Goal: Transaction & Acquisition: Subscribe to service/newsletter

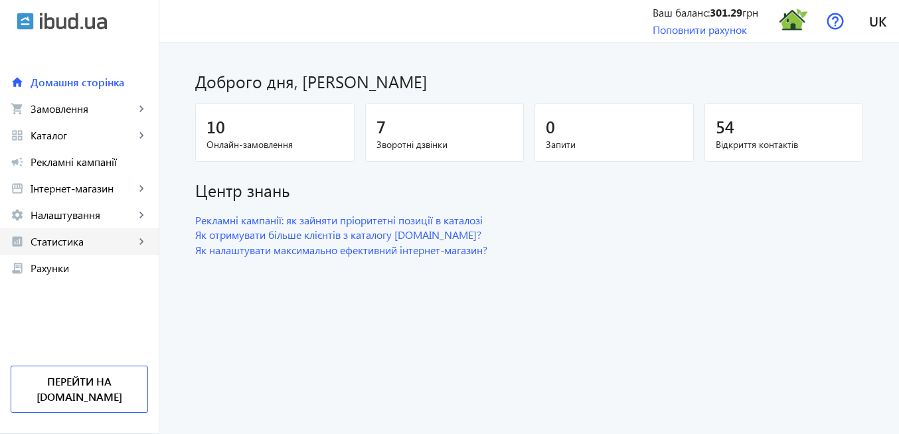
click at [82, 246] on span "Статистика" at bounding box center [83, 241] width 104 height 13
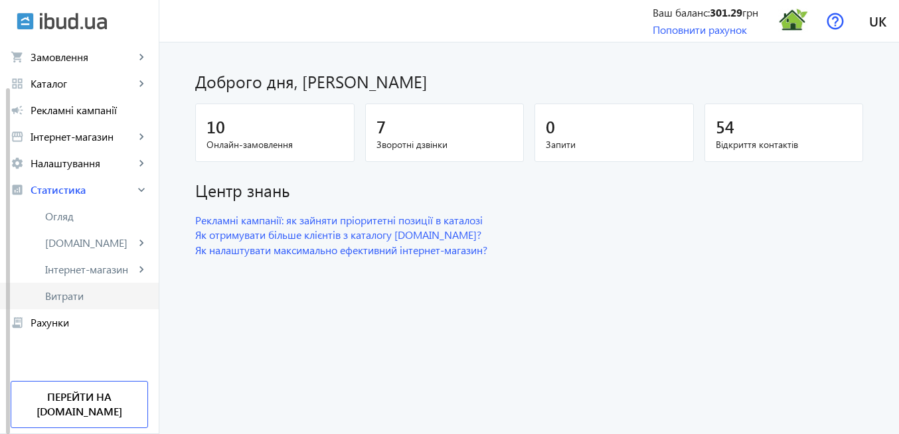
click at [82, 300] on span "Витрати" at bounding box center [96, 295] width 103 height 13
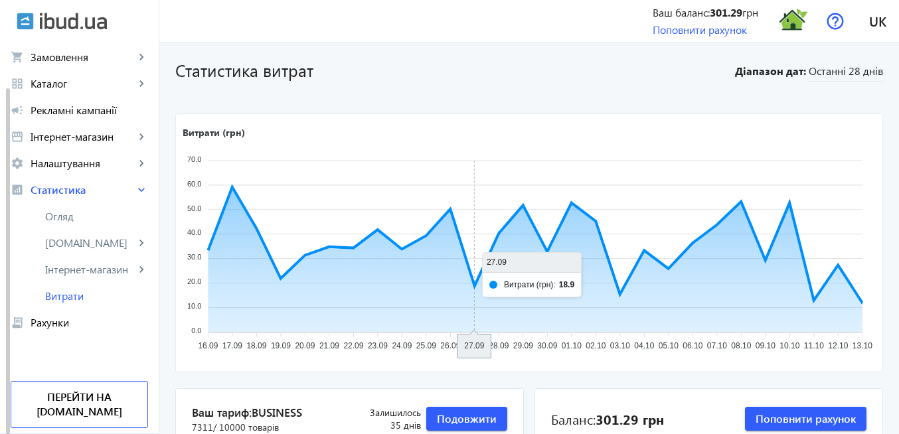
scroll to position [159, 0]
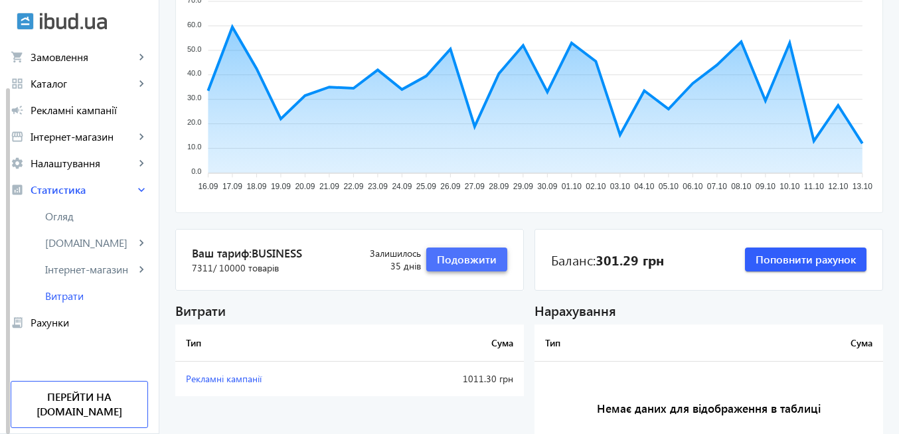
click at [468, 260] on span "Подовжити" at bounding box center [467, 259] width 60 height 15
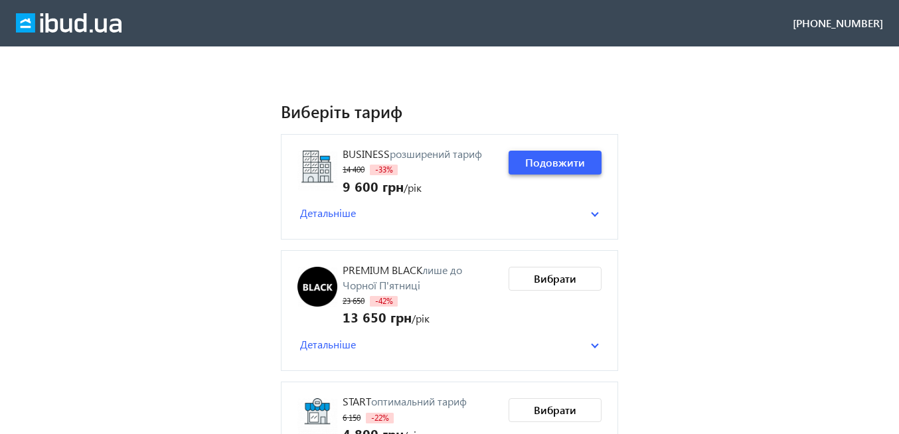
click at [557, 166] on span "Подовжити" at bounding box center [555, 162] width 60 height 15
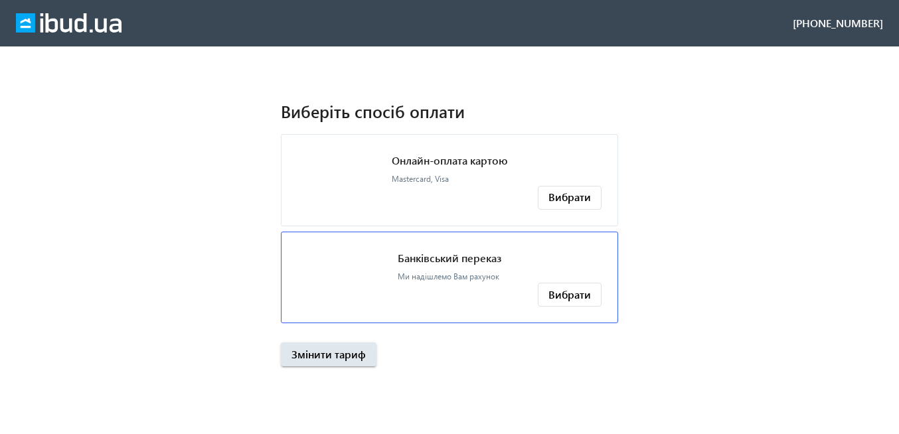
click at [490, 268] on div "Банківський переказ Ми надішлемо Вам рахунок" at bounding box center [450, 265] width 104 height 35
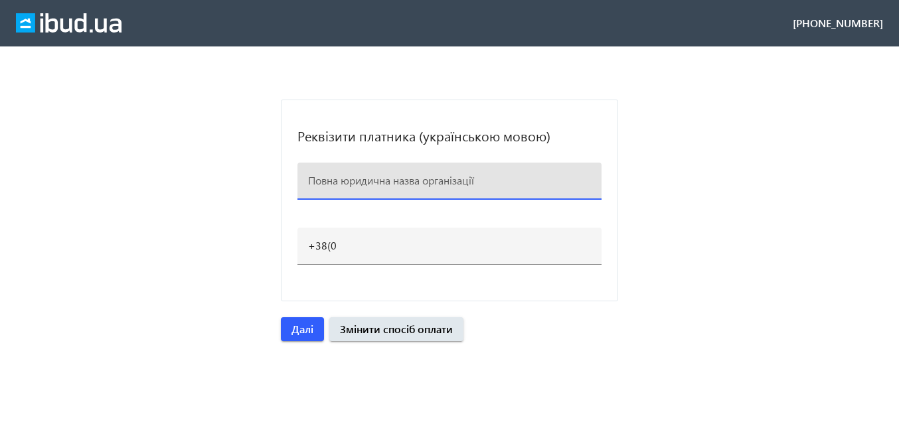
click at [387, 184] on input at bounding box center [449, 180] width 283 height 14
paste input "Термодім"
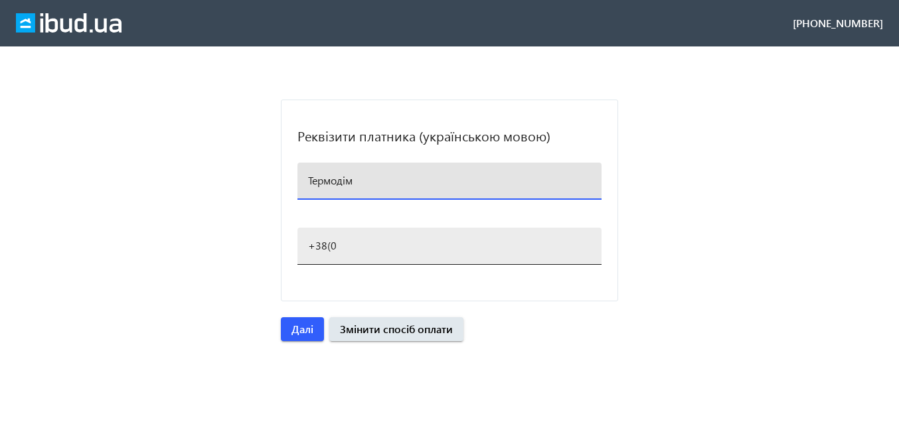
type input "Термодім"
click at [370, 245] on input "+38(0" at bounding box center [449, 245] width 283 height 14
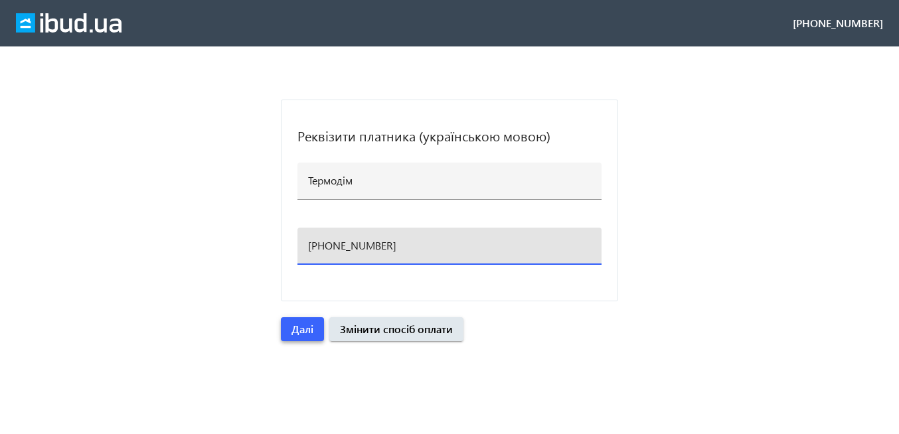
type input "[PHONE_NUMBER]"
click at [301, 333] on span "Далі" at bounding box center [302, 329] width 22 height 15
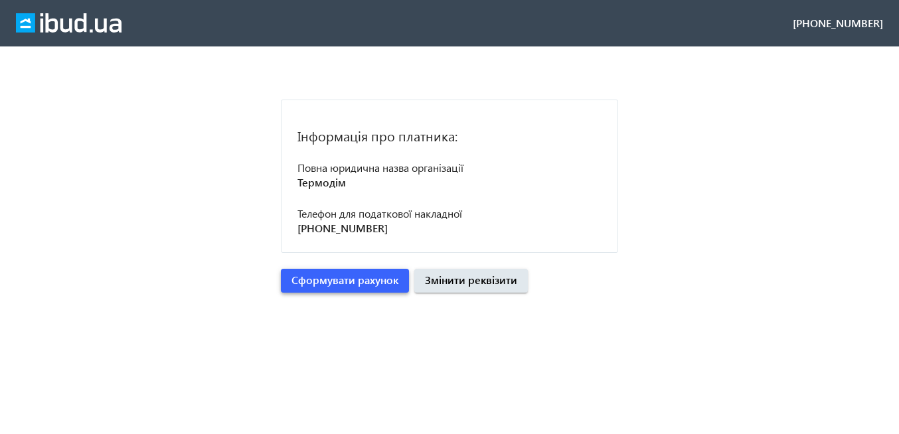
click at [382, 286] on span "Сформувати рахунок" at bounding box center [344, 280] width 107 height 15
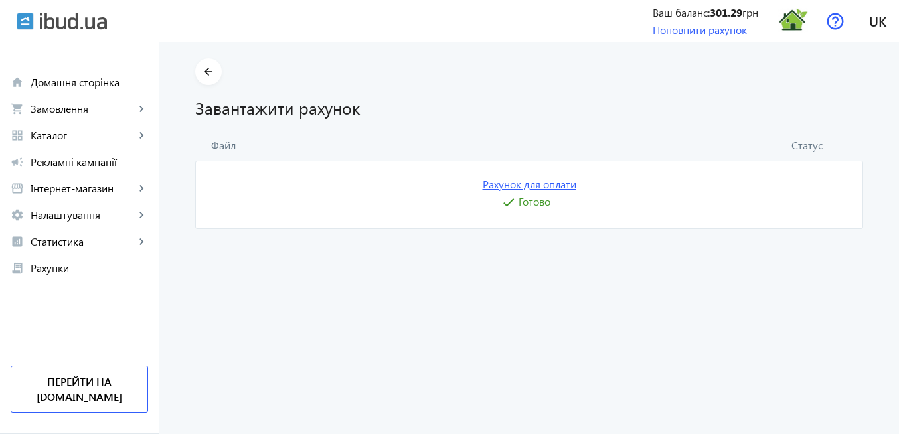
click at [552, 185] on link "Рахунок для оплати" at bounding box center [530, 184] width 94 height 15
click at [791, 21] on img at bounding box center [793, 21] width 30 height 30
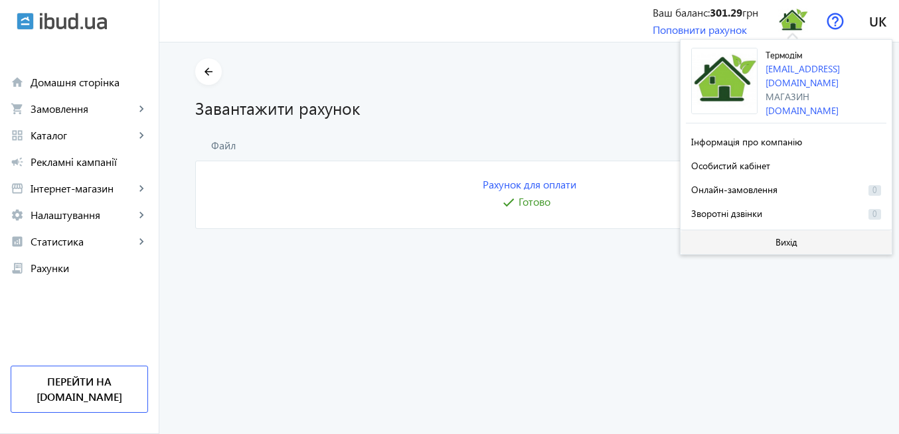
click at [776, 242] on span "Вихід" at bounding box center [786, 242] width 22 height 11
